Goal: Task Accomplishment & Management: Use online tool/utility

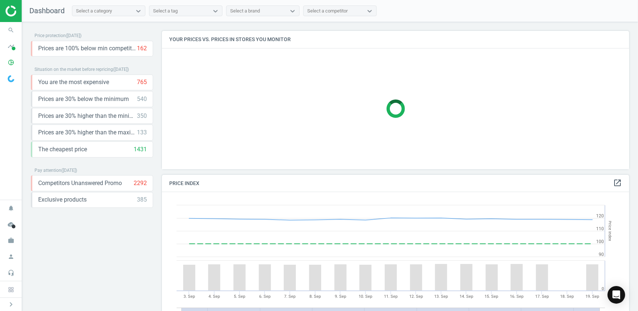
scroll to position [179, 473]
drag, startPoint x: 108, startPoint y: 25, endPoint x: 78, endPoint y: 231, distance: 208.0
click at [77, 232] on div "Price protection ( [DATE] ) Prices are 100% below min competitor 162 keyboard_a…" at bounding box center [92, 168] width 122 height 275
click at [6, 12] on img at bounding box center [32, 11] width 52 height 11
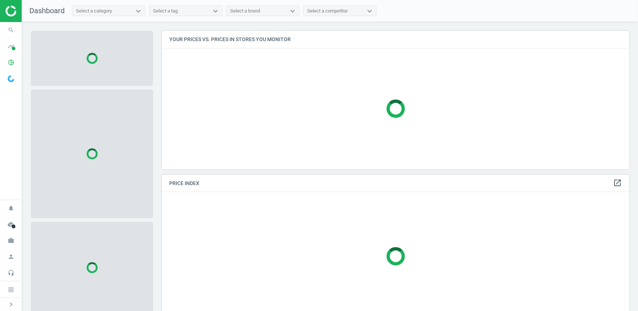
scroll to position [149, 473]
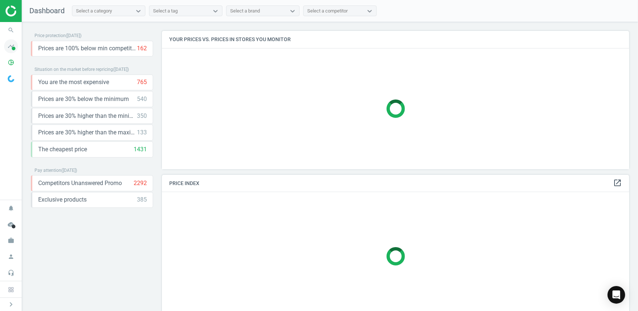
click at [12, 50] on span at bounding box center [14, 49] width 4 height 4
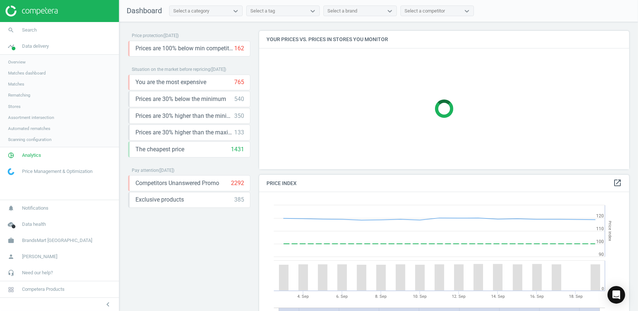
scroll to position [179, 375]
click at [26, 153] on span "Analytics" at bounding box center [31, 155] width 19 height 7
click at [21, 103] on span "Price index" at bounding box center [18, 100] width 21 height 6
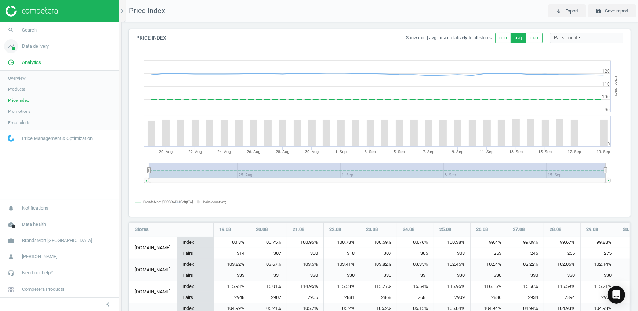
scroll to position [313, 507]
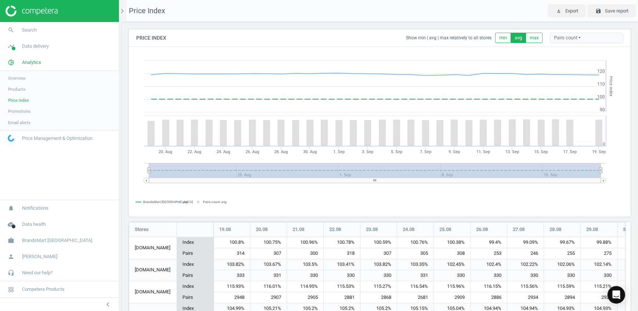
click at [25, 111] on span "Promotions" at bounding box center [19, 111] width 22 height 6
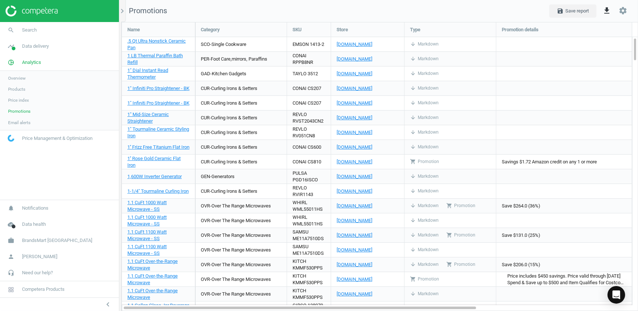
scroll to position [299, 527]
click at [23, 89] on span "Products" at bounding box center [16, 89] width 17 height 6
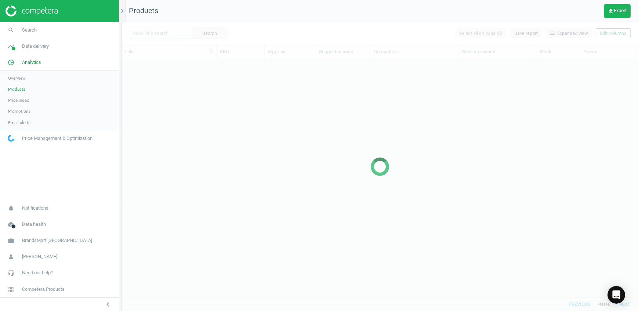
scroll to position [227, 511]
click at [22, 109] on span "Promotions" at bounding box center [19, 111] width 22 height 6
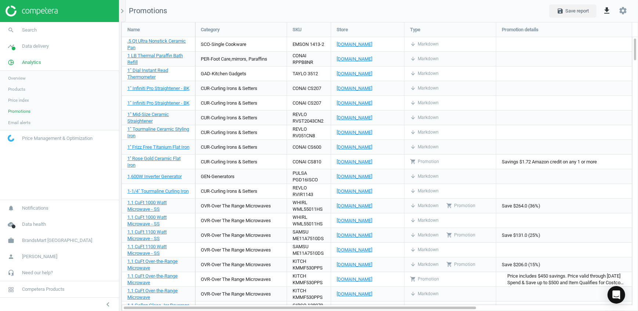
scroll to position [299, 527]
click at [124, 12] on icon "chevron_right" at bounding box center [122, 11] width 9 height 9
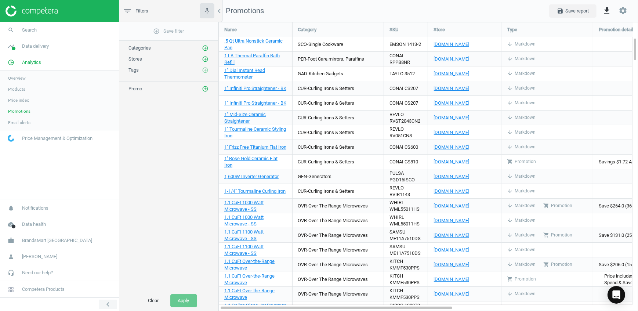
click at [106, 302] on icon "chevron_left" at bounding box center [107, 304] width 9 height 9
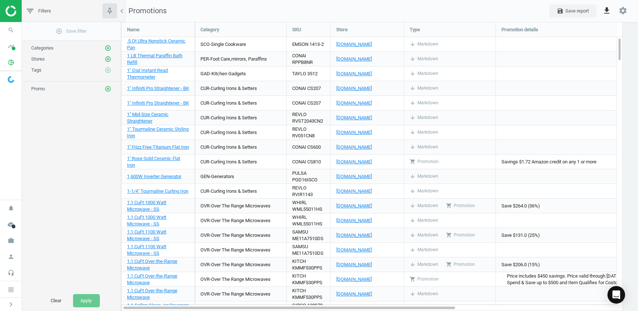
scroll to position [299, 527]
click at [107, 47] on icon "add_circle_outline" at bounding box center [108, 48] width 7 height 7
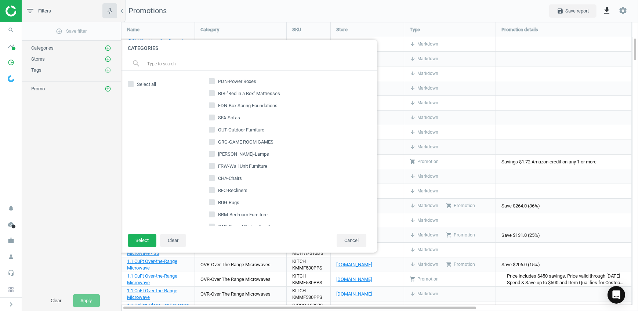
scroll to position [100, 0]
click at [189, 61] on input "text" at bounding box center [258, 64] width 225 height 12
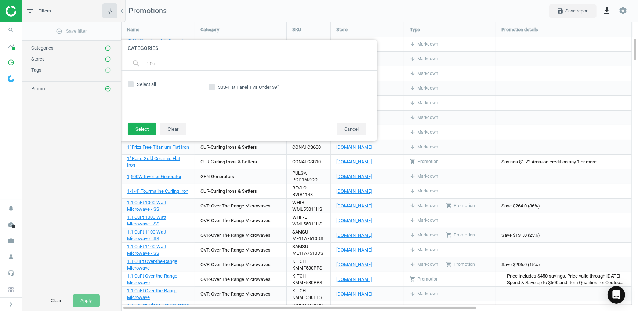
type input "30s"
click at [277, 107] on div "30S-Flat Panel TVs Under 39"" at bounding box center [280, 96] width 180 height 37
click at [278, 91] on label "30S-Flat Panel TVs Under 39"" at bounding box center [244, 87] width 71 height 10
click at [214, 89] on input "30S-Flat Panel TVs Under 39"" at bounding box center [212, 86] width 5 height 5
checkbox input "true"
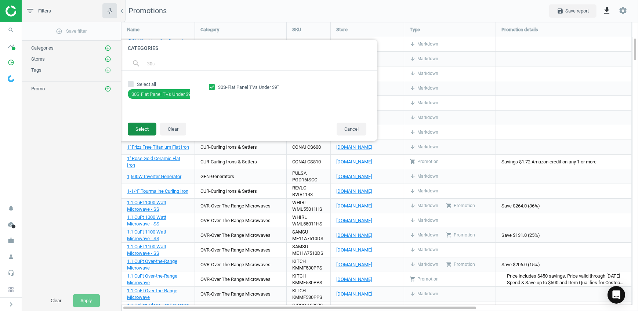
click at [146, 133] on button "Select" at bounding box center [142, 129] width 29 height 13
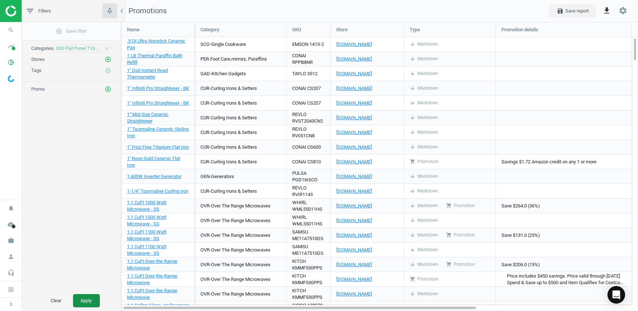
click at [85, 304] on button "Apply" at bounding box center [86, 300] width 27 height 13
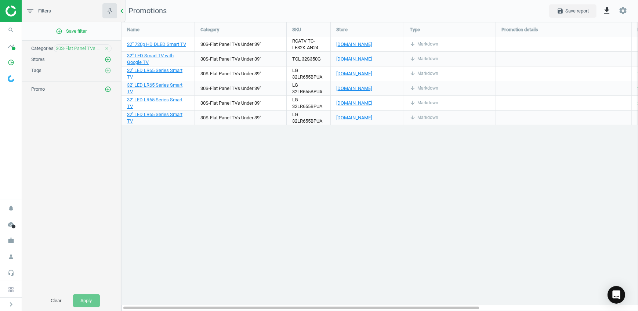
click at [121, 12] on icon "chevron_left" at bounding box center [121, 11] width 9 height 9
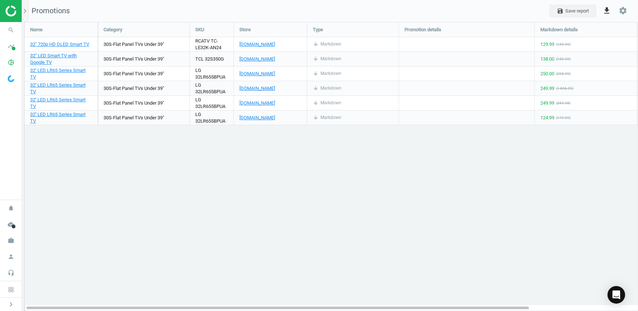
scroll to position [299, 624]
